Goal: Transaction & Acquisition: Book appointment/travel/reservation

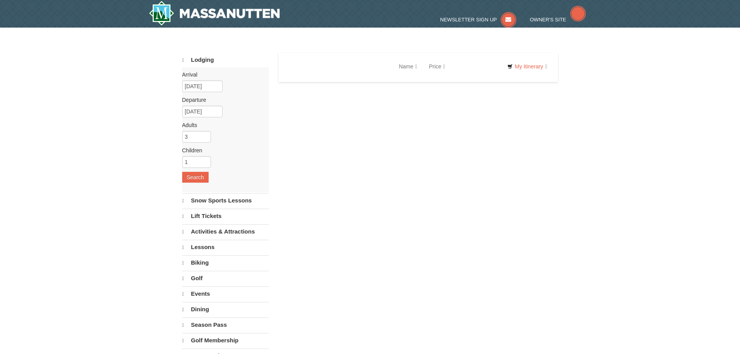
select select "10"
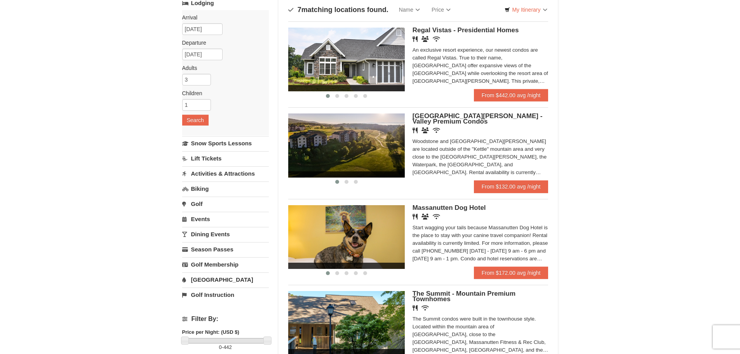
scroll to position [39, 0]
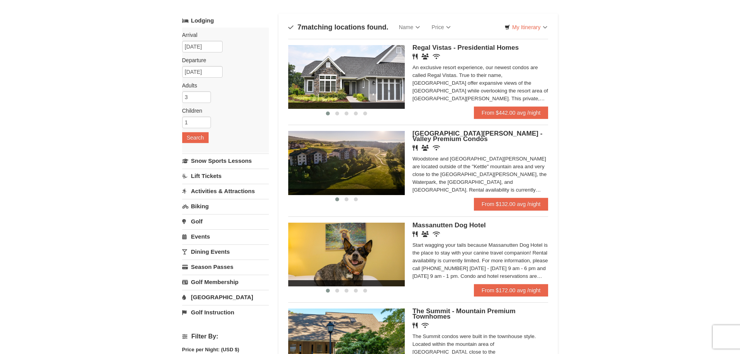
click at [392, 81] on img at bounding box center [346, 77] width 116 height 64
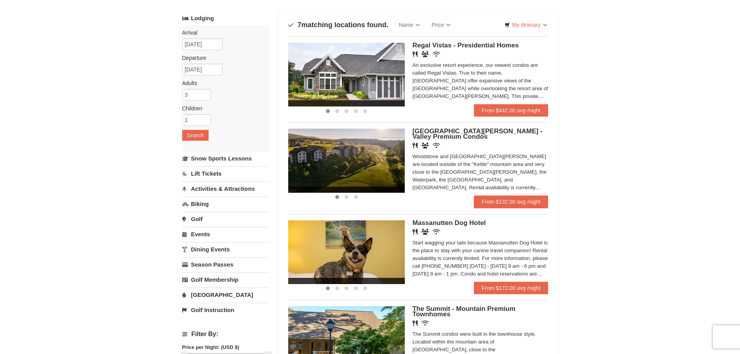
scroll to position [78, 0]
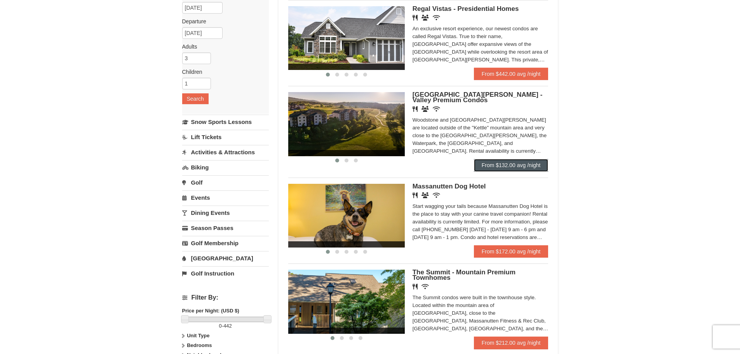
click at [505, 165] on link "From $132.00 avg /night" at bounding box center [511, 165] width 75 height 12
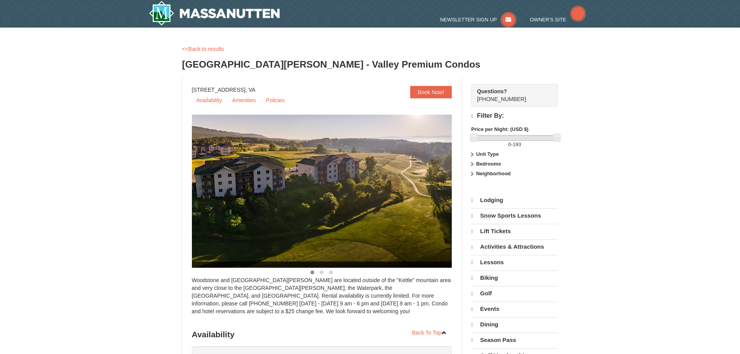
select select "10"
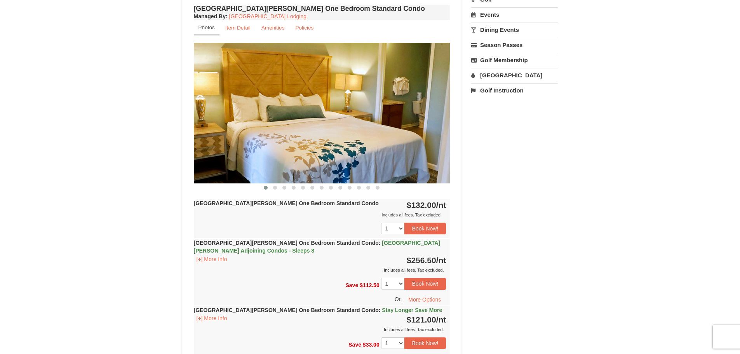
scroll to position [272, 0]
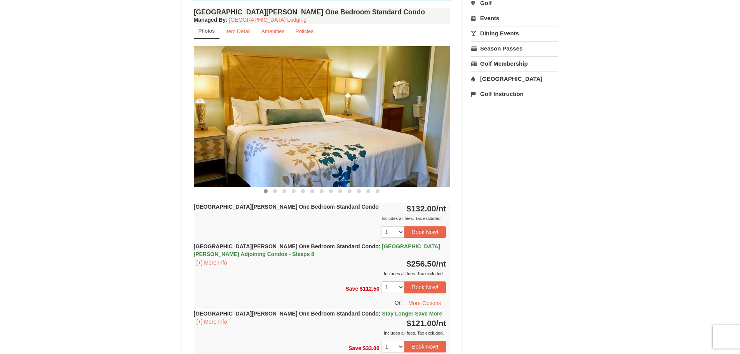
click at [434, 114] on img at bounding box center [322, 116] width 256 height 140
click at [441, 113] on img at bounding box center [322, 116] width 256 height 140
drag, startPoint x: 366, startPoint y: 140, endPoint x: 300, endPoint y: 162, distance: 70.5
click at [366, 140] on img at bounding box center [322, 116] width 256 height 140
click at [272, 190] on button at bounding box center [274, 191] width 9 height 8
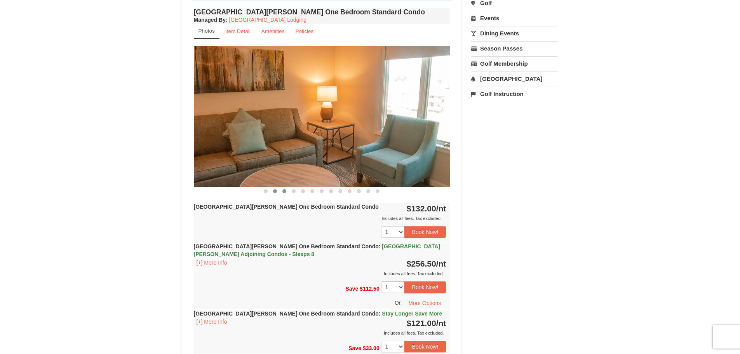
click at [282, 190] on button at bounding box center [284, 191] width 9 height 8
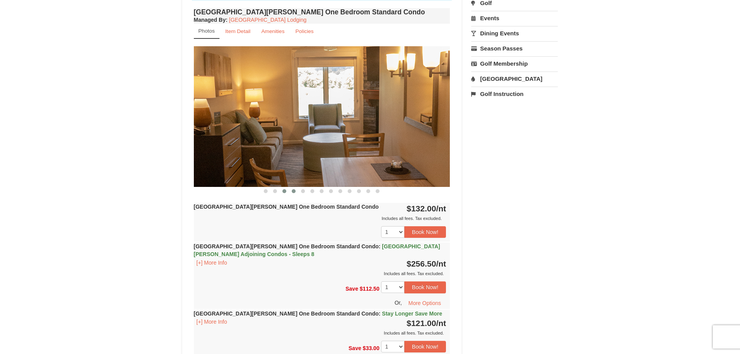
click at [295, 191] on span at bounding box center [294, 191] width 4 height 4
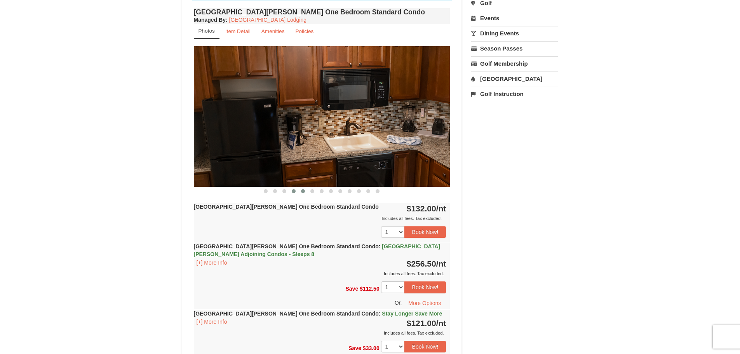
click at [302, 190] on span at bounding box center [303, 191] width 4 height 4
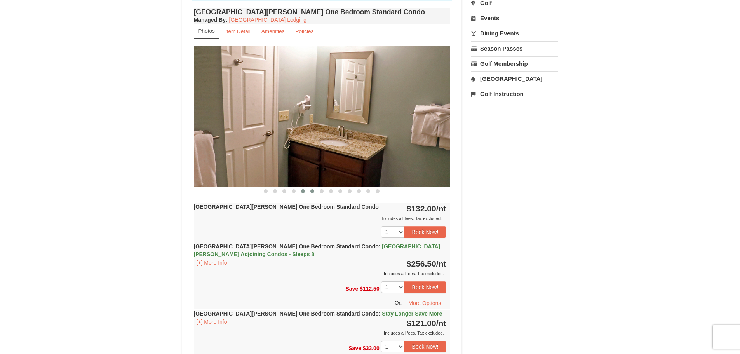
click at [314, 191] on span at bounding box center [312, 191] width 4 height 4
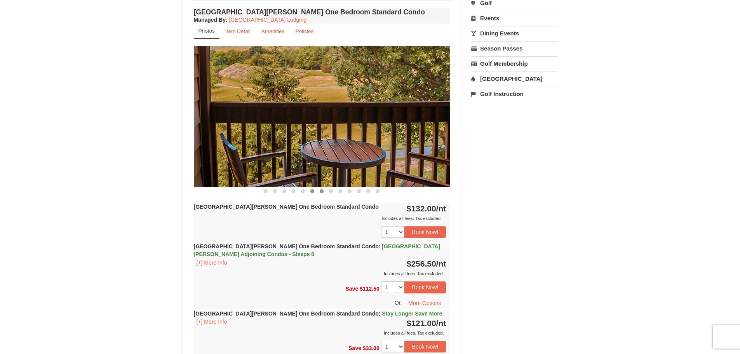
click at [320, 190] on span at bounding box center [322, 191] width 4 height 4
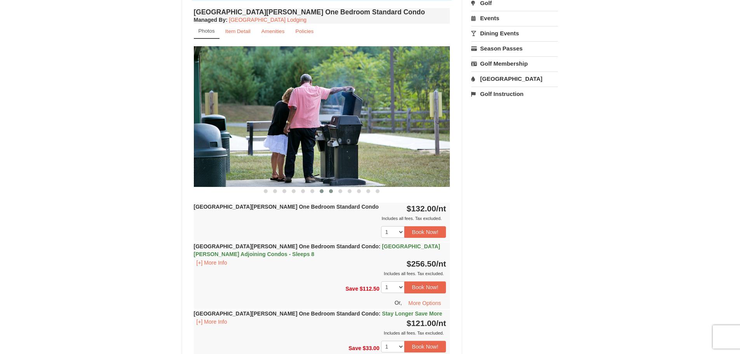
click at [331, 189] on span at bounding box center [331, 191] width 4 height 4
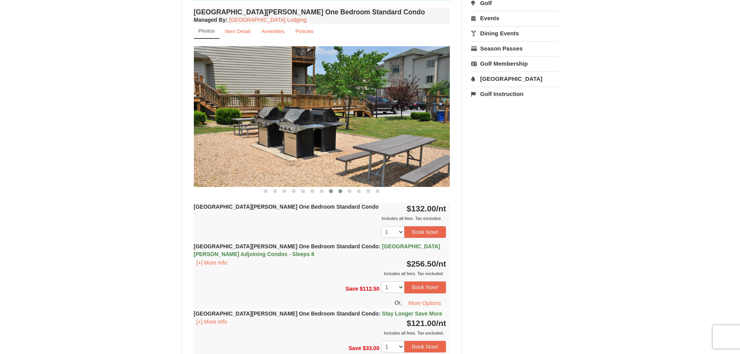
click at [339, 191] on span at bounding box center [340, 191] width 4 height 4
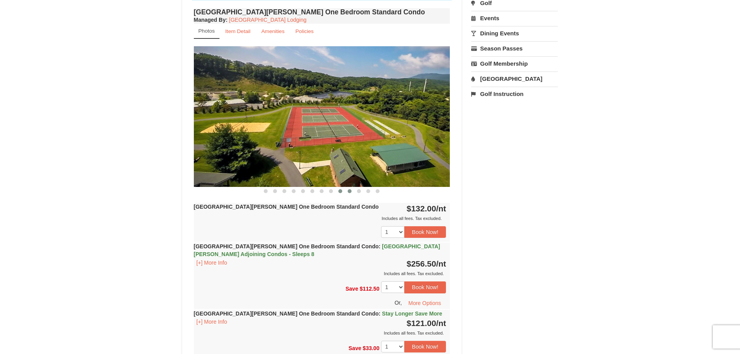
click at [350, 191] on span at bounding box center [349, 191] width 4 height 4
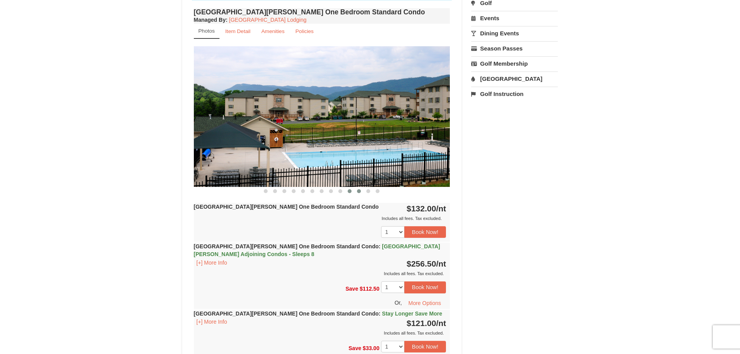
click at [358, 191] on span at bounding box center [359, 191] width 4 height 4
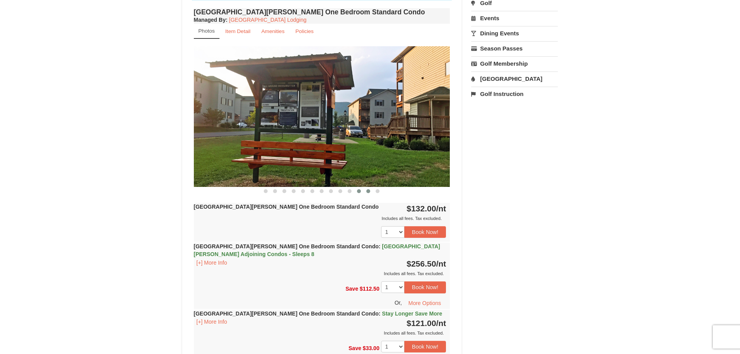
click at [368, 191] on span at bounding box center [368, 191] width 4 height 4
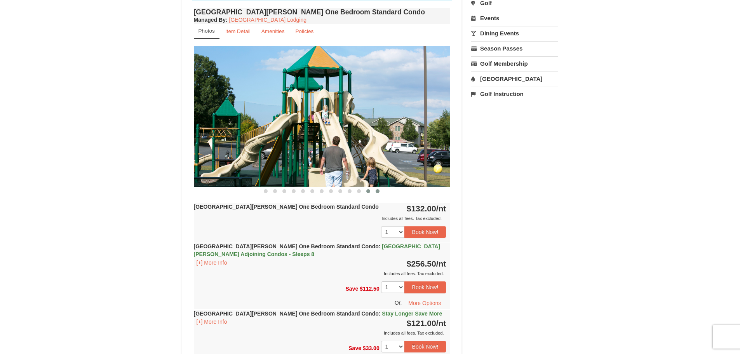
click at [377, 191] on span at bounding box center [377, 191] width 4 height 4
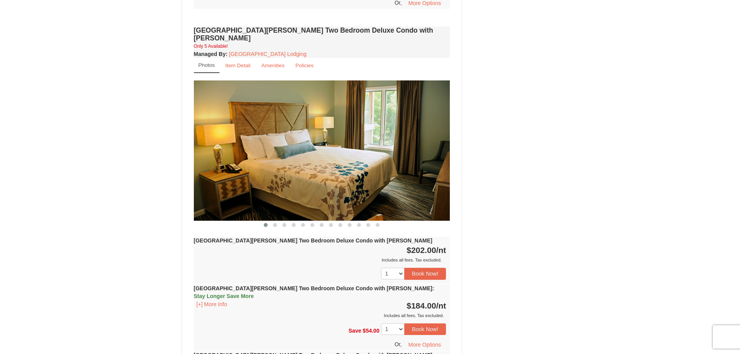
scroll to position [1048, 0]
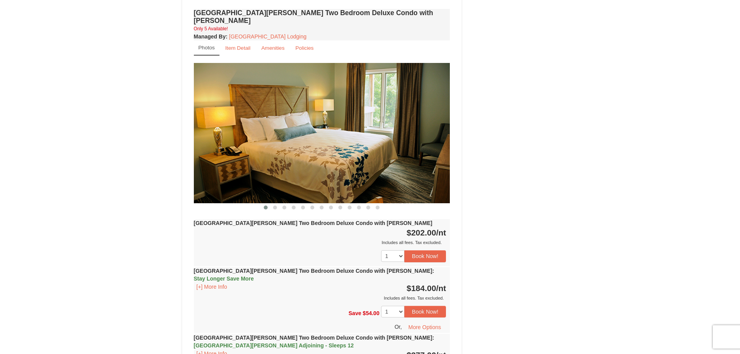
click at [425, 133] on img at bounding box center [322, 133] width 256 height 140
click at [275, 205] on span at bounding box center [275, 207] width 4 height 4
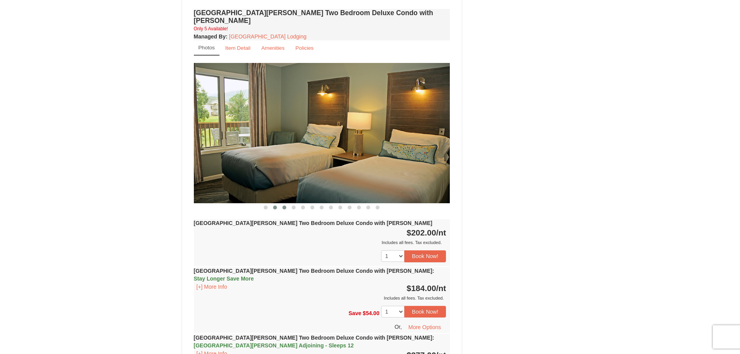
click at [285, 205] on span at bounding box center [284, 207] width 4 height 4
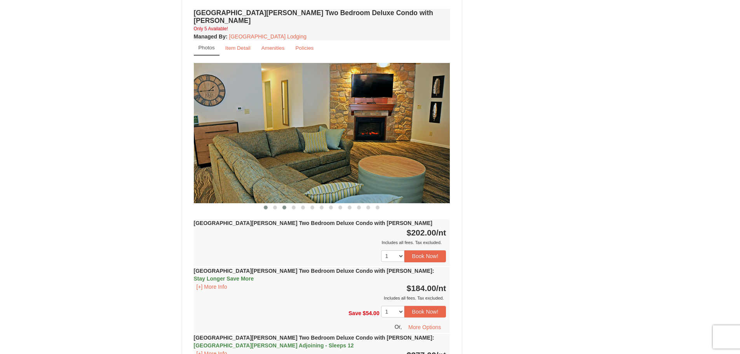
click at [265, 205] on span at bounding box center [266, 207] width 4 height 4
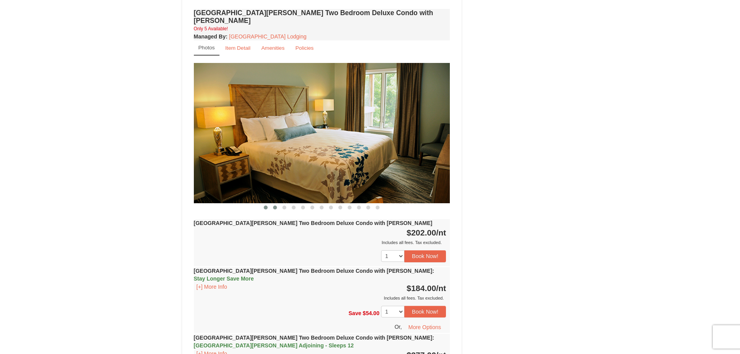
click at [276, 205] on span at bounding box center [275, 207] width 4 height 4
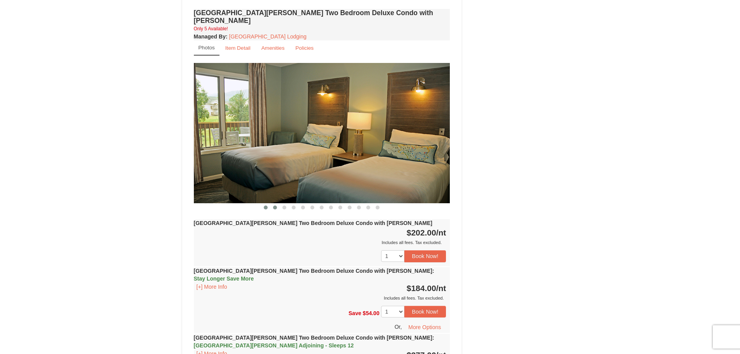
click at [265, 205] on span at bounding box center [266, 207] width 4 height 4
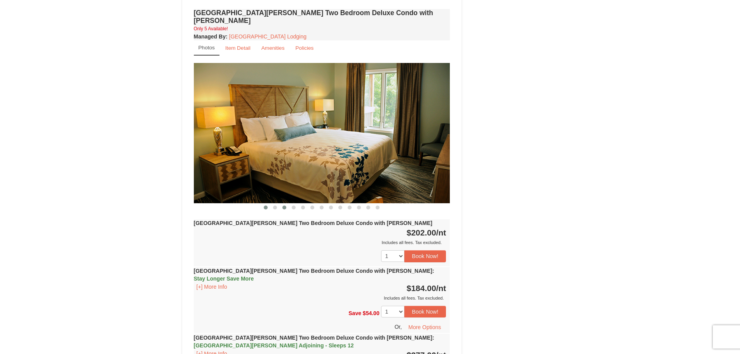
click at [283, 205] on span at bounding box center [284, 207] width 4 height 4
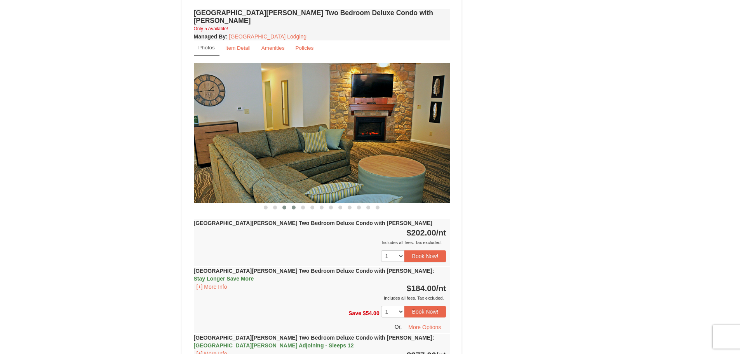
click at [294, 205] on span at bounding box center [294, 207] width 4 height 4
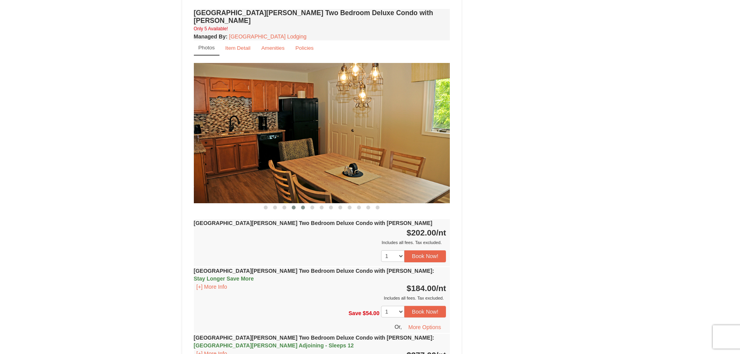
click at [304, 205] on span at bounding box center [303, 207] width 4 height 4
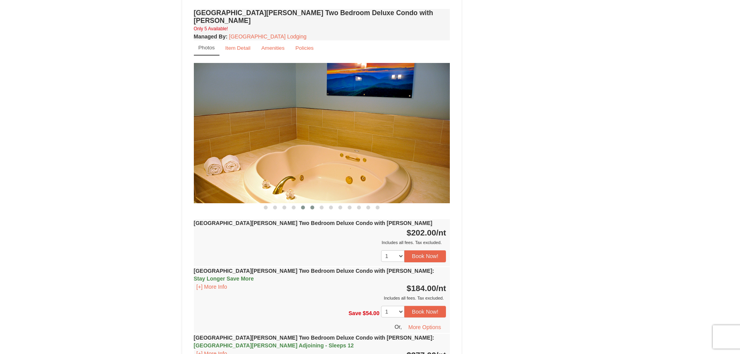
click at [312, 205] on span at bounding box center [312, 207] width 4 height 4
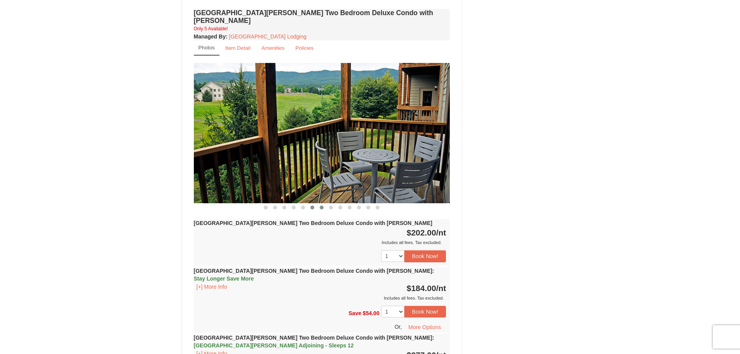
click at [320, 205] on span at bounding box center [322, 207] width 4 height 4
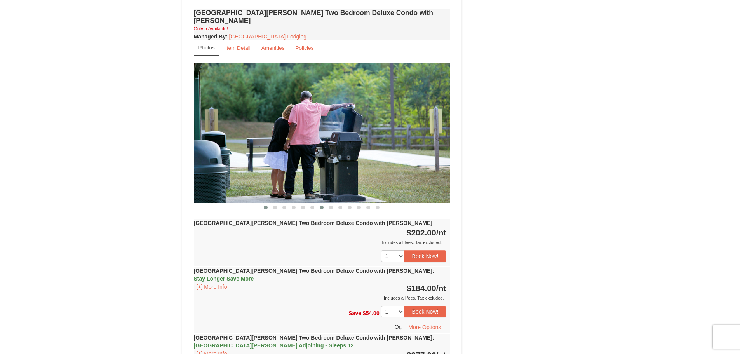
click at [266, 205] on span at bounding box center [266, 207] width 4 height 4
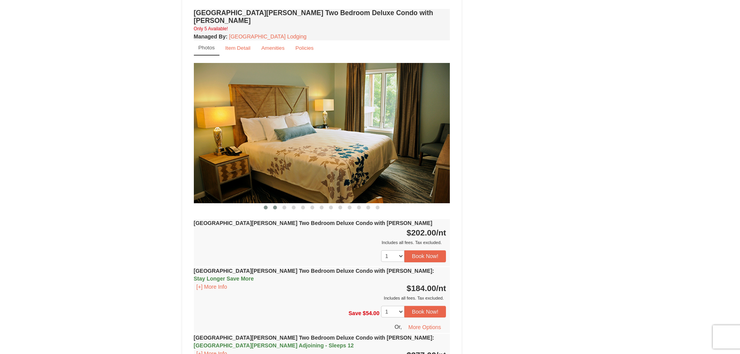
click at [276, 205] on span at bounding box center [275, 207] width 4 height 4
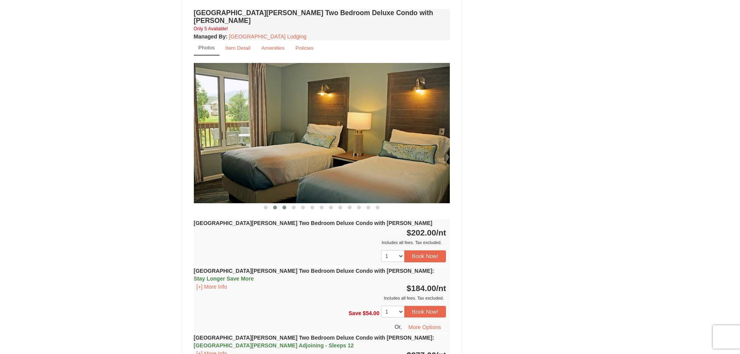
click at [282, 203] on button at bounding box center [284, 207] width 9 height 8
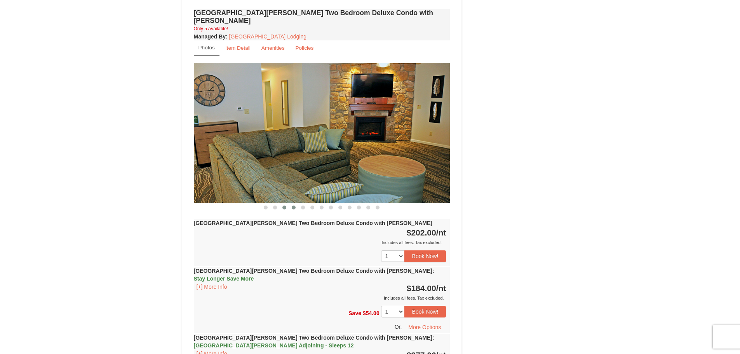
click at [293, 205] on span at bounding box center [294, 207] width 4 height 4
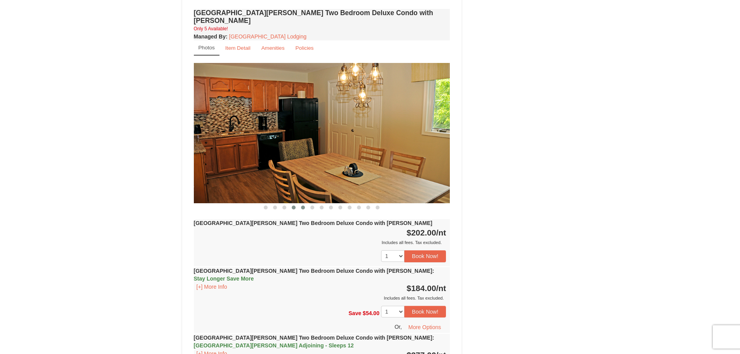
click at [303, 203] on button at bounding box center [302, 207] width 9 height 8
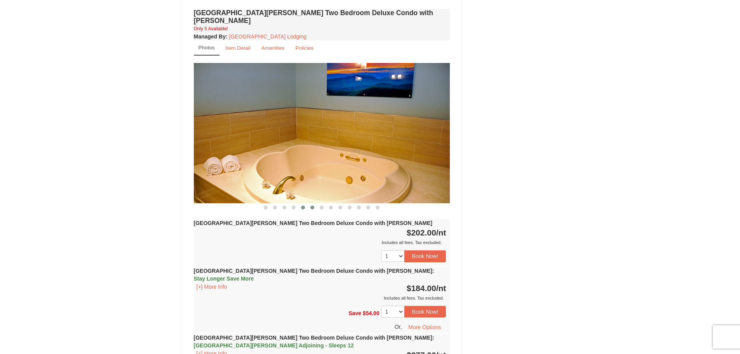
click at [312, 205] on span at bounding box center [312, 207] width 4 height 4
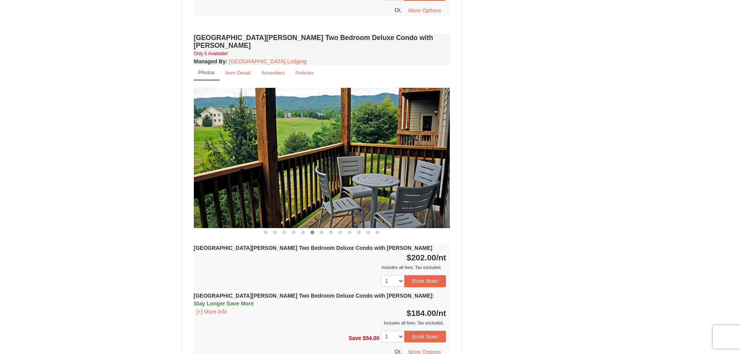
scroll to position [1009, 0]
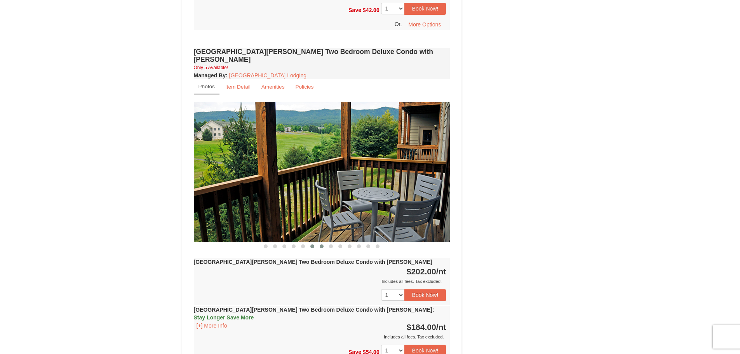
click at [320, 244] on span at bounding box center [322, 246] width 4 height 4
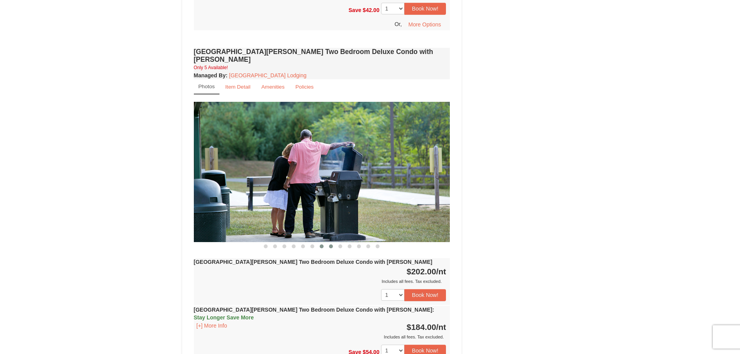
click at [331, 244] on span at bounding box center [331, 246] width 4 height 4
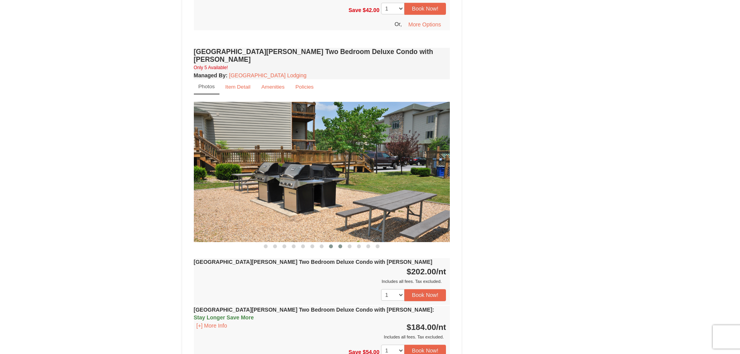
click at [339, 244] on span at bounding box center [340, 246] width 4 height 4
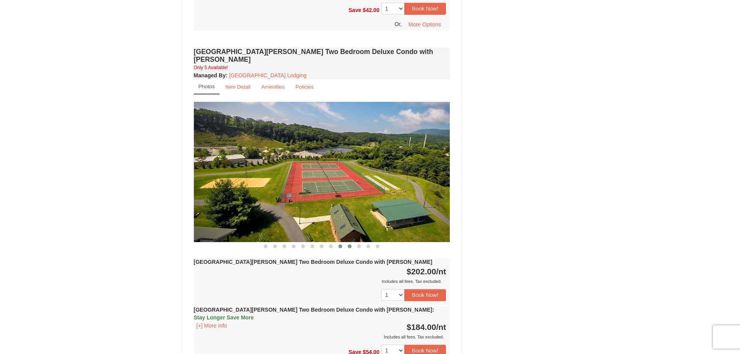
click at [350, 244] on span at bounding box center [349, 246] width 4 height 4
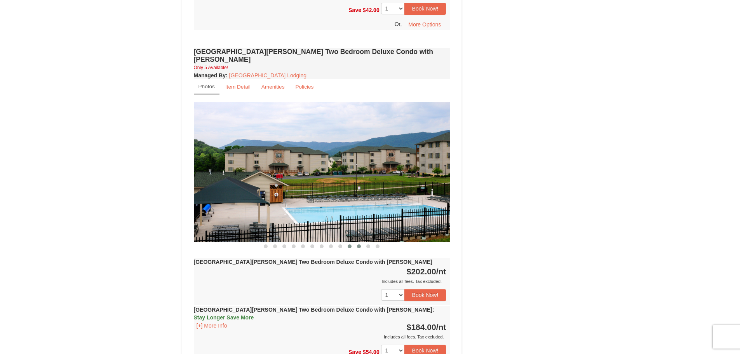
click at [358, 244] on span at bounding box center [359, 246] width 4 height 4
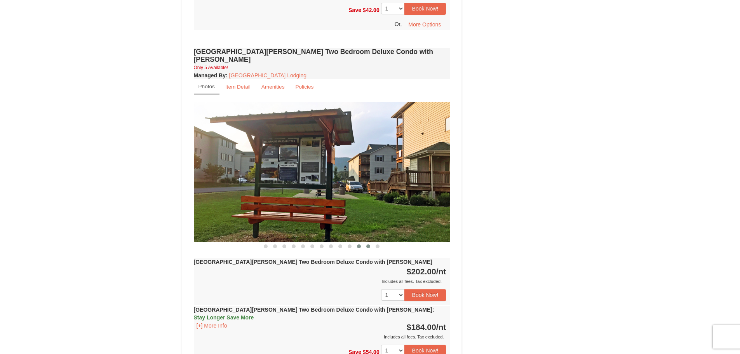
click at [368, 244] on span at bounding box center [368, 246] width 4 height 4
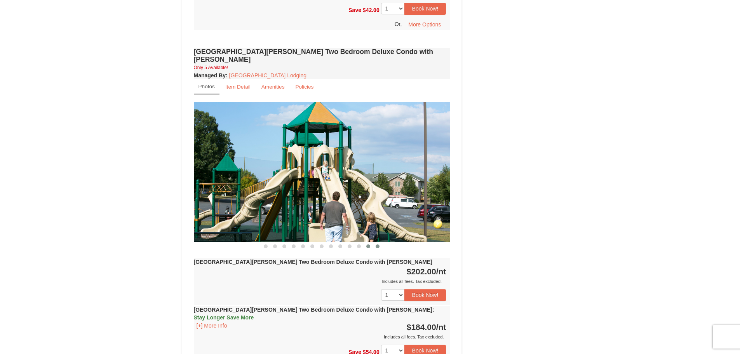
click at [380, 242] on button at bounding box center [377, 246] width 9 height 8
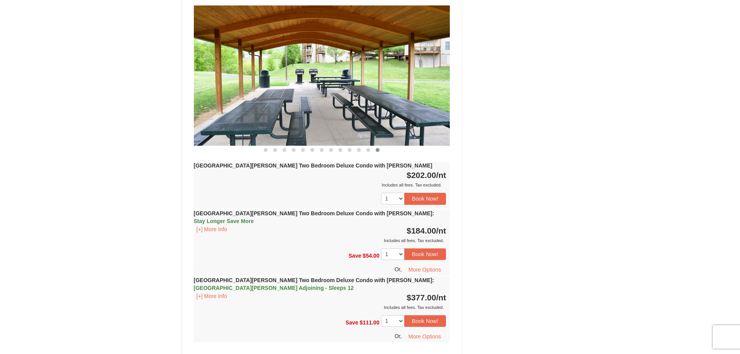
scroll to position [1087, 0]
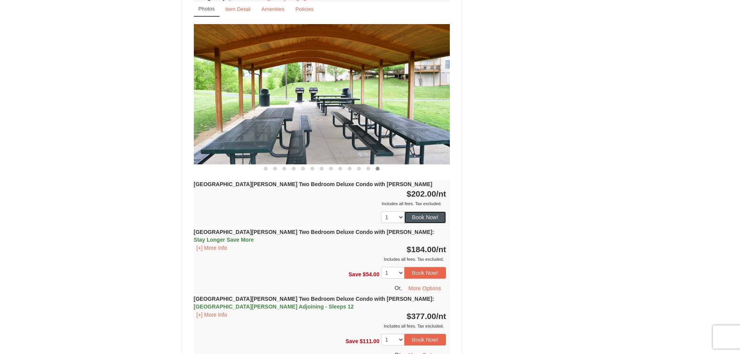
click at [422, 211] on button "Book Now!" at bounding box center [425, 217] width 42 height 12
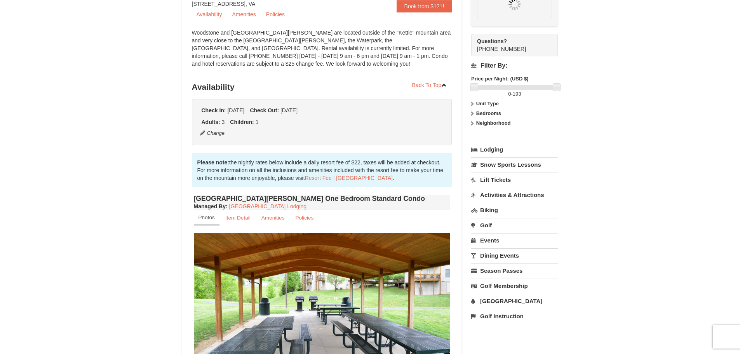
scroll to position [76, 0]
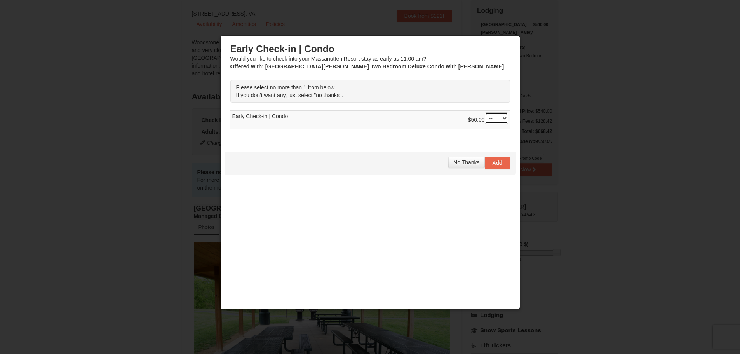
click at [498, 120] on select "-- 01" at bounding box center [495, 118] width 23 height 12
click at [469, 162] on span "No Thanks" at bounding box center [466, 162] width 26 height 6
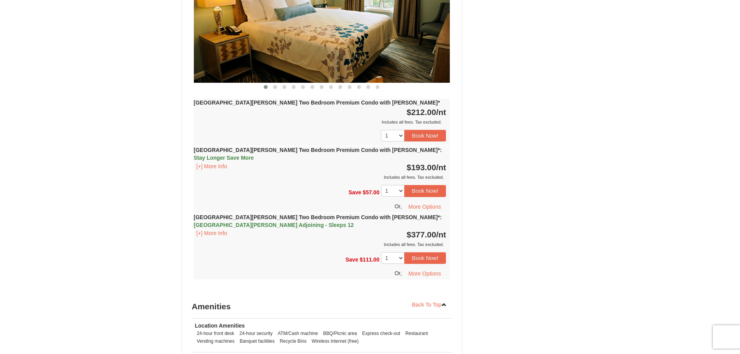
scroll to position [2375, 0]
